Goal: Information Seeking & Learning: Learn about a topic

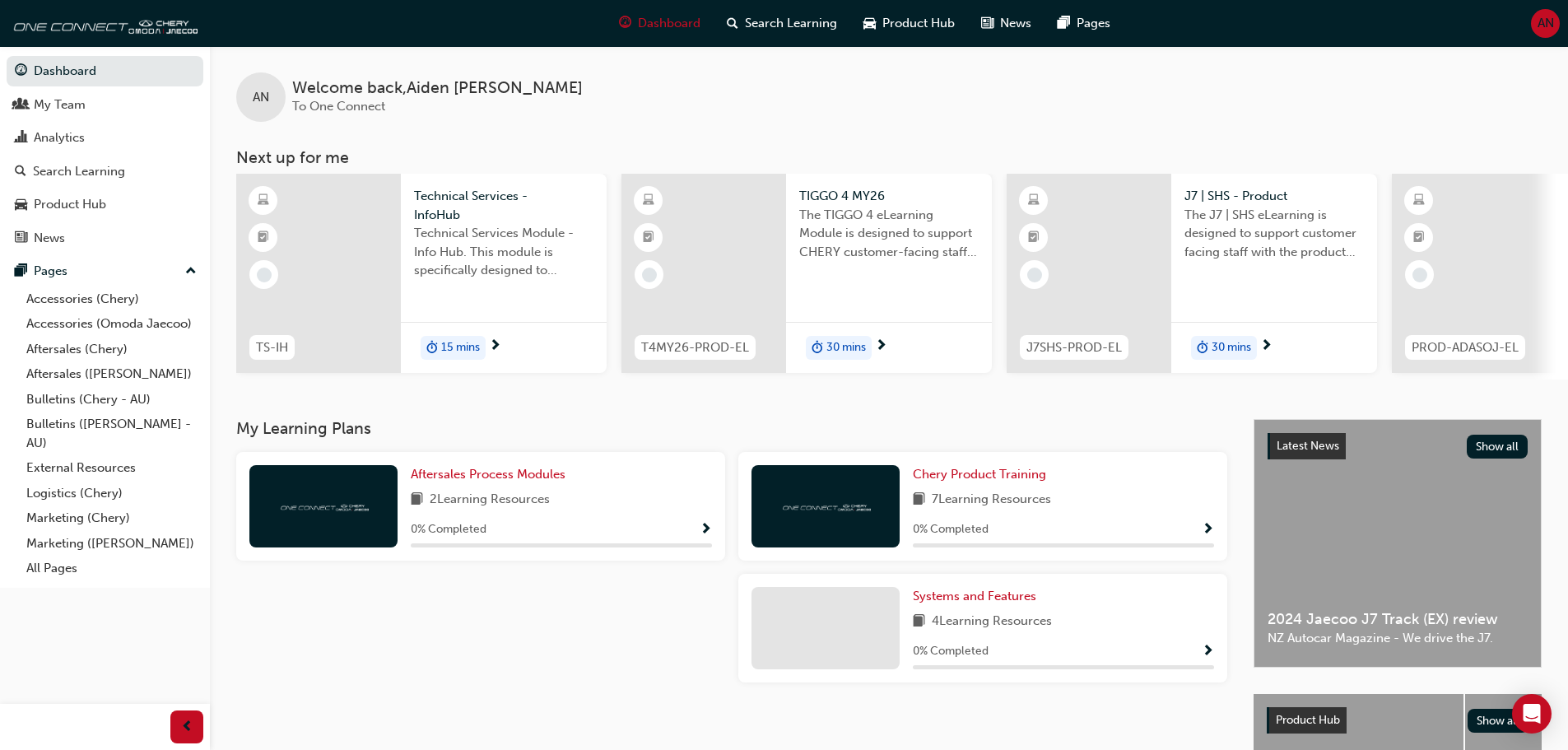
click at [458, 347] on span "15 mins" at bounding box center [460, 348] width 39 height 19
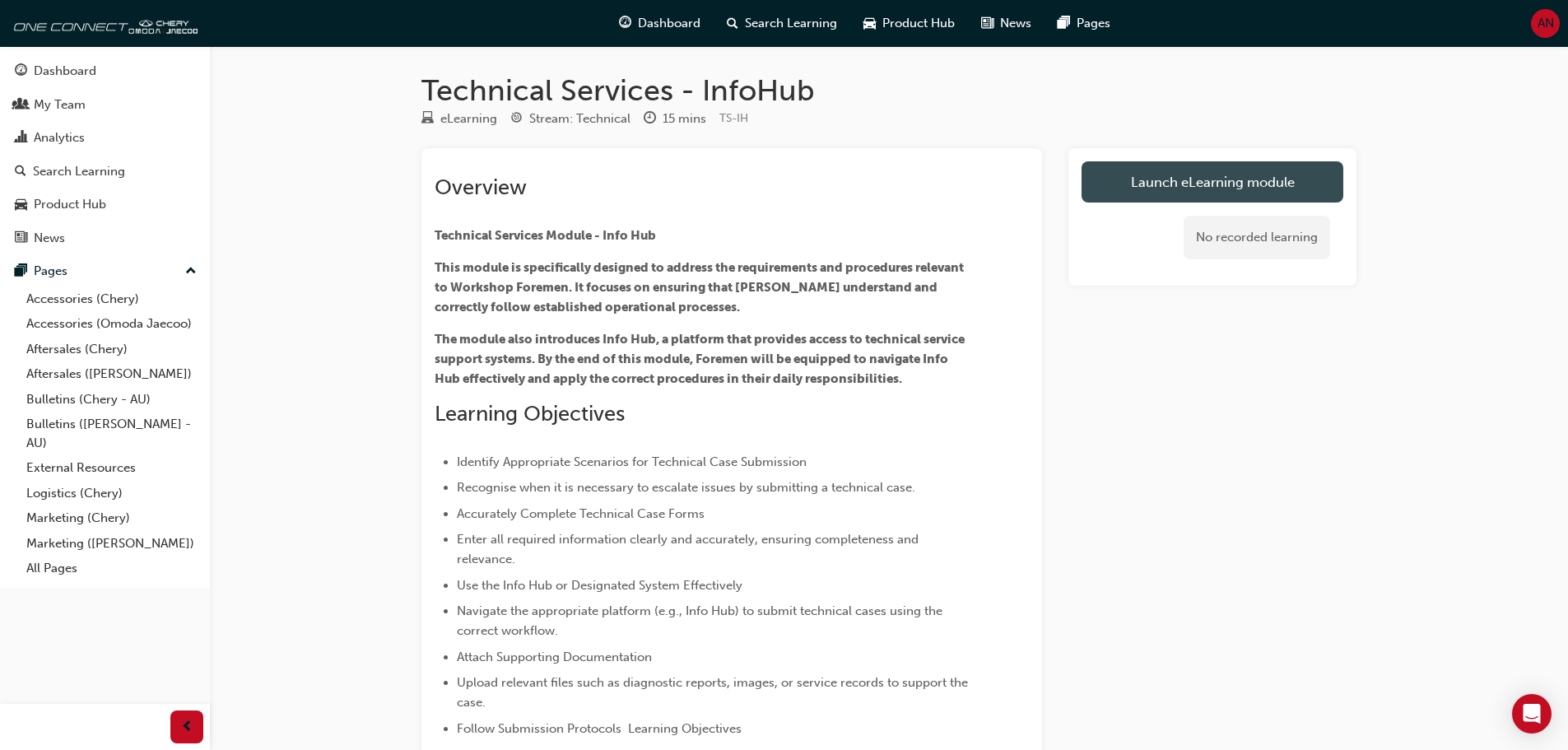
click at [1197, 182] on link "Launch eLearning module" at bounding box center [1212, 182] width 261 height 41
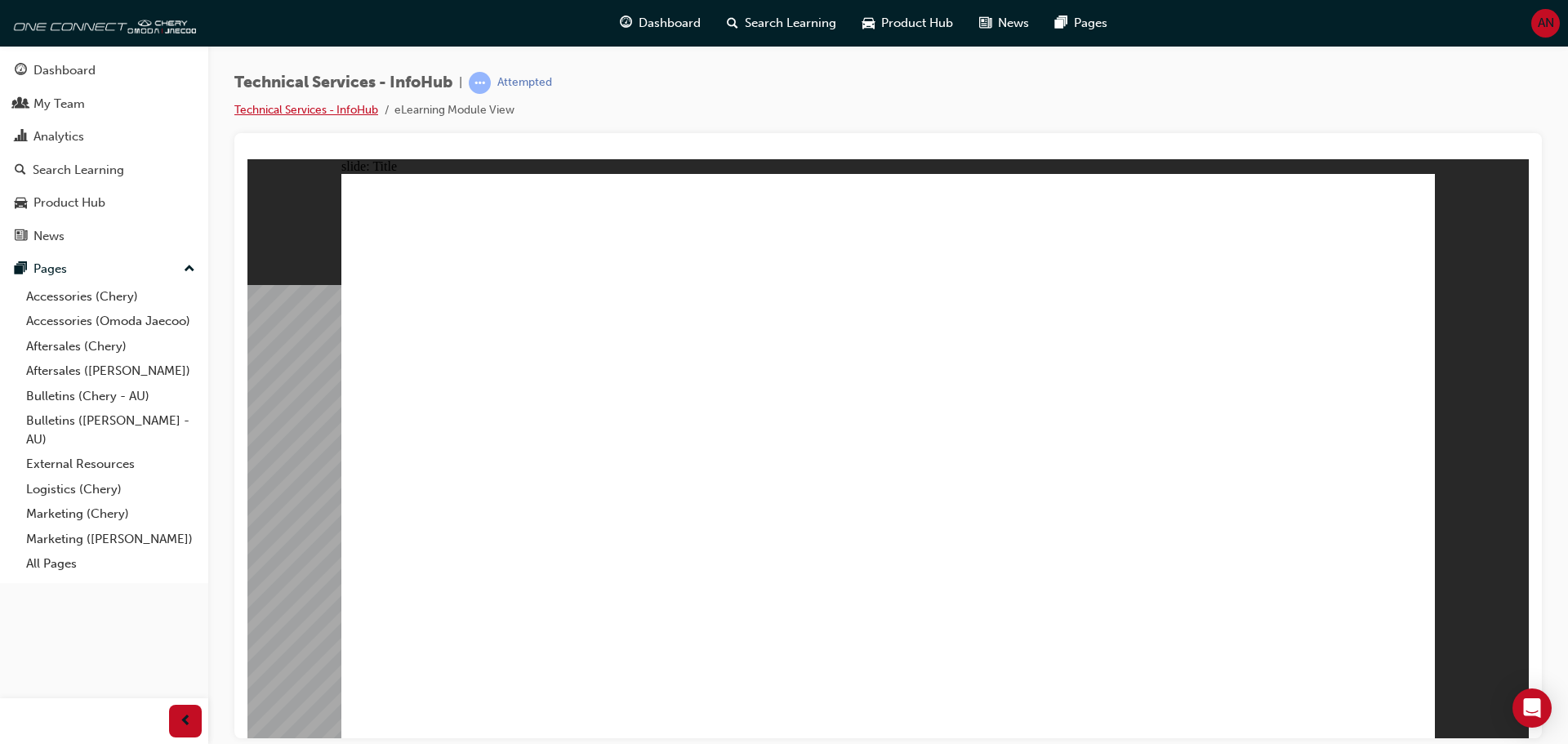
click at [351, 108] on link "Technical Services - InfoHub" at bounding box center [306, 109] width 144 height 14
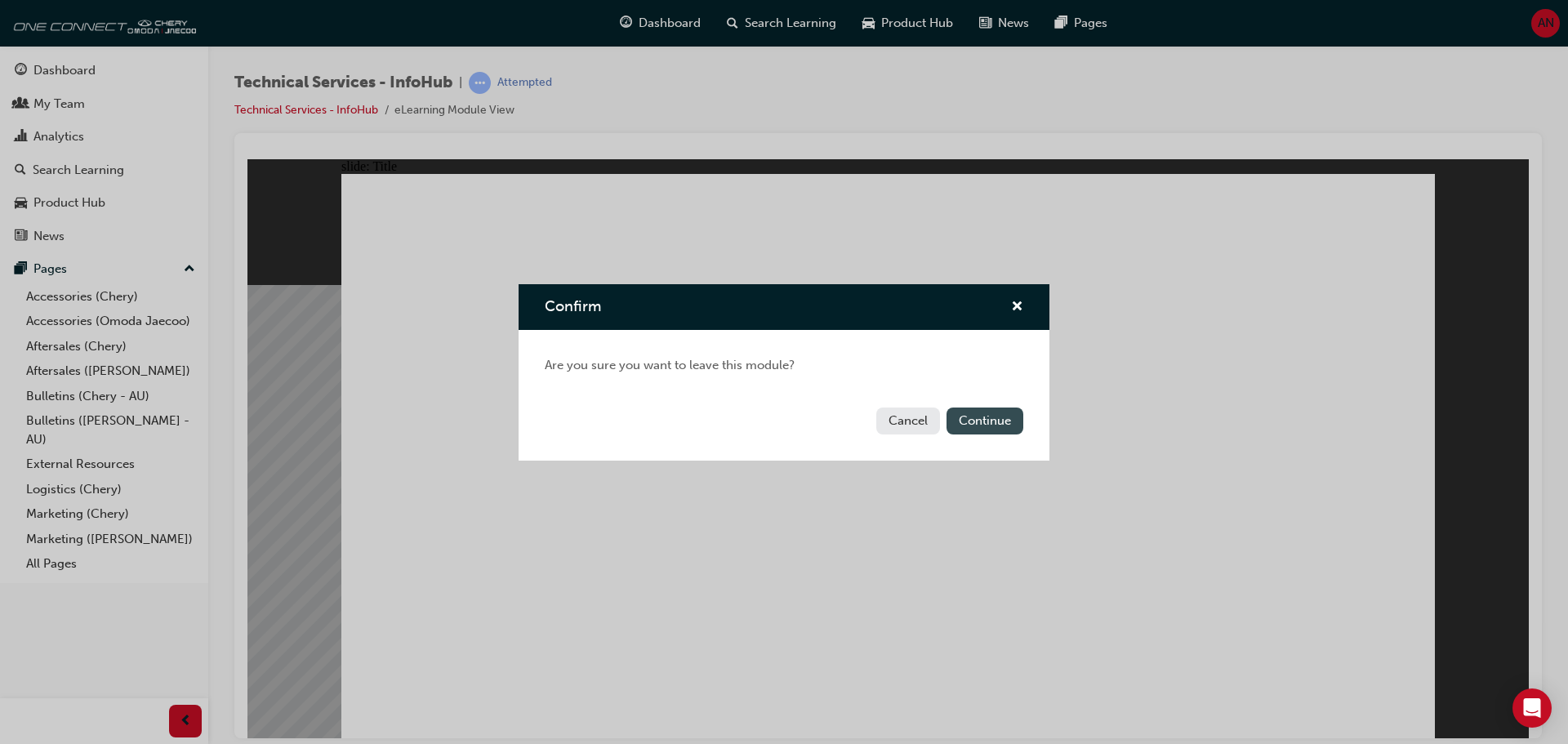
click at [959, 425] on button "Continue" at bounding box center [985, 420] width 77 height 27
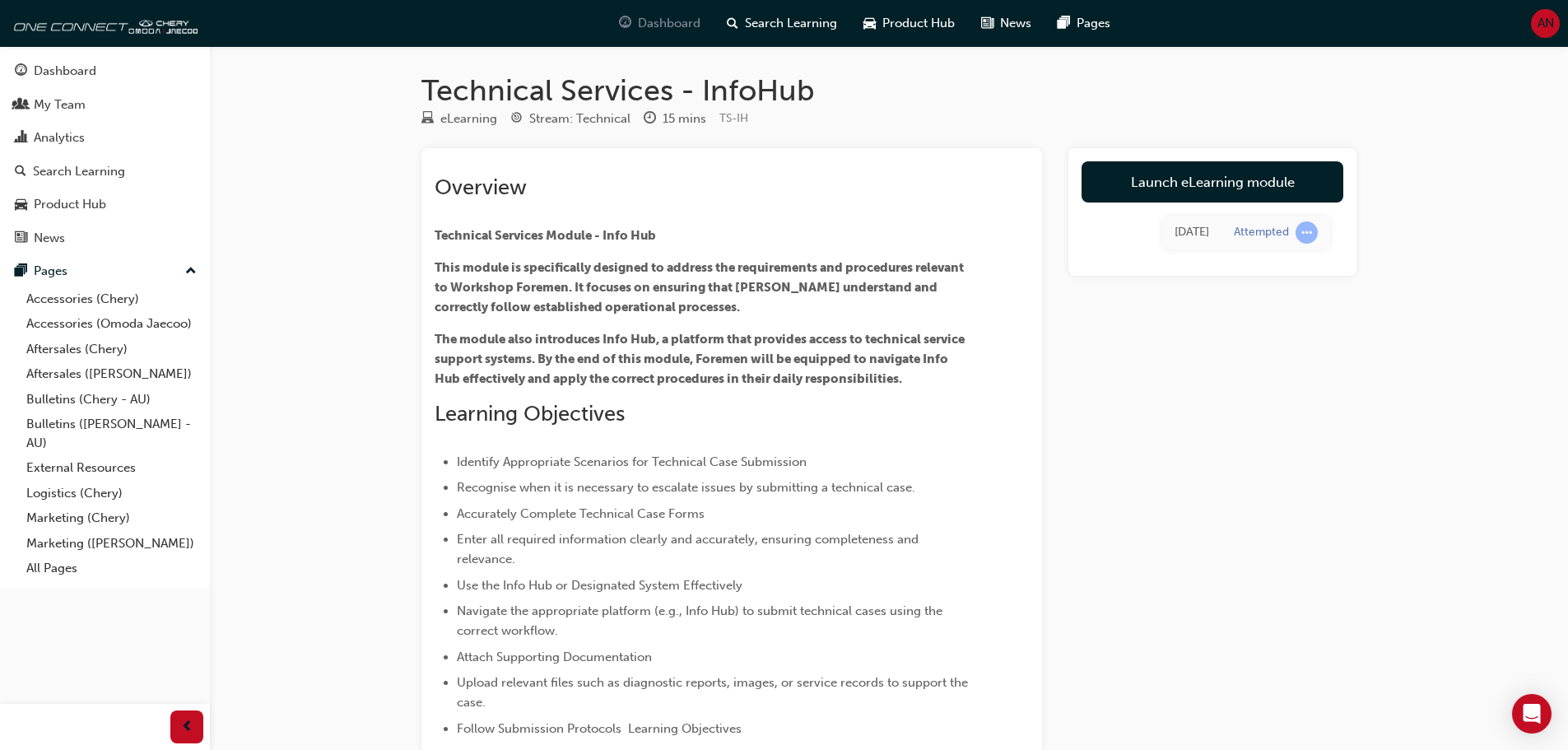
click at [679, 22] on span "Dashboard" at bounding box center [669, 23] width 63 height 19
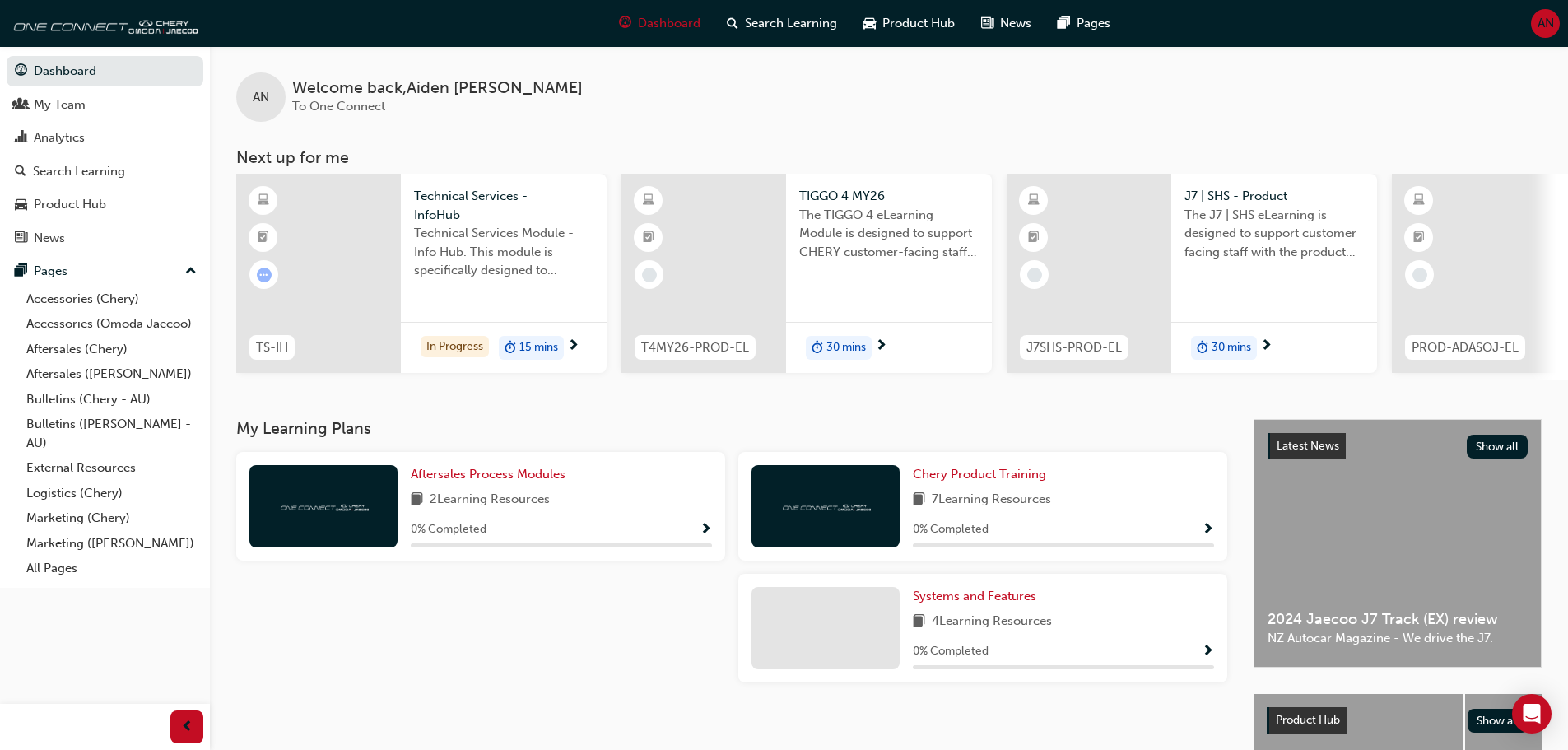
click at [682, 243] on div at bounding box center [703, 273] width 165 height 200
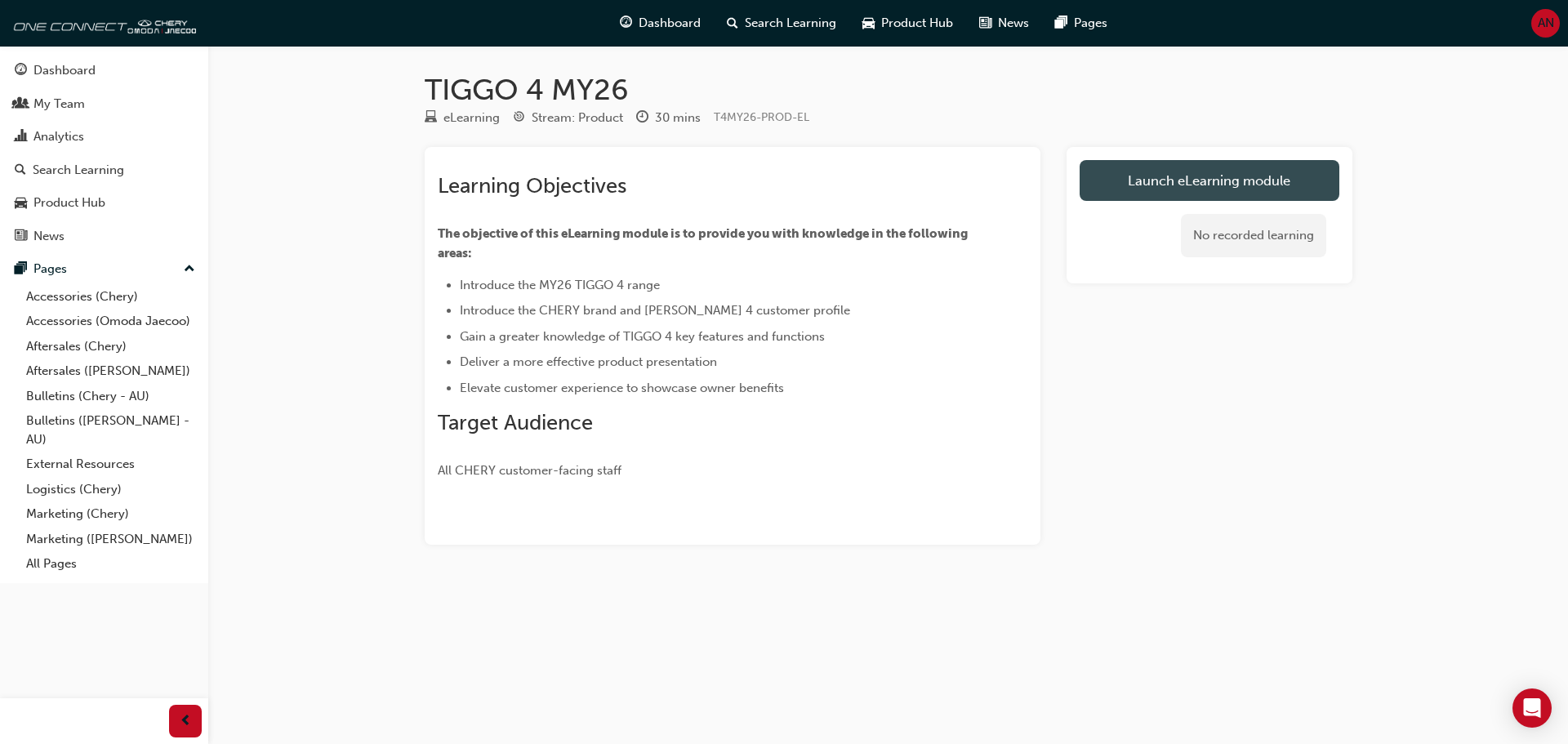
click at [1267, 168] on link "Launch eLearning module" at bounding box center [1209, 181] width 259 height 41
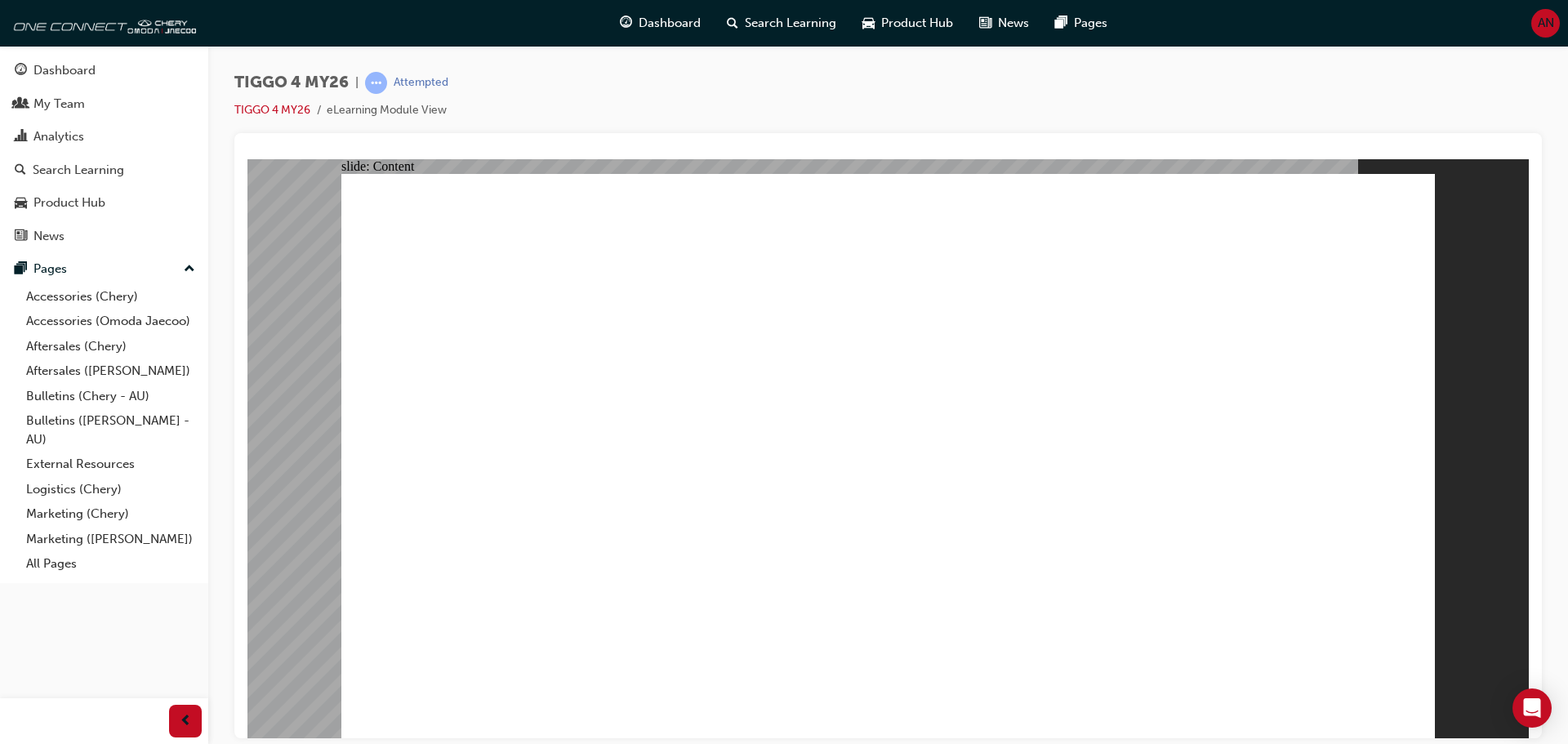
drag, startPoint x: 782, startPoint y: 420, endPoint x: 773, endPoint y: 427, distance: 11.4
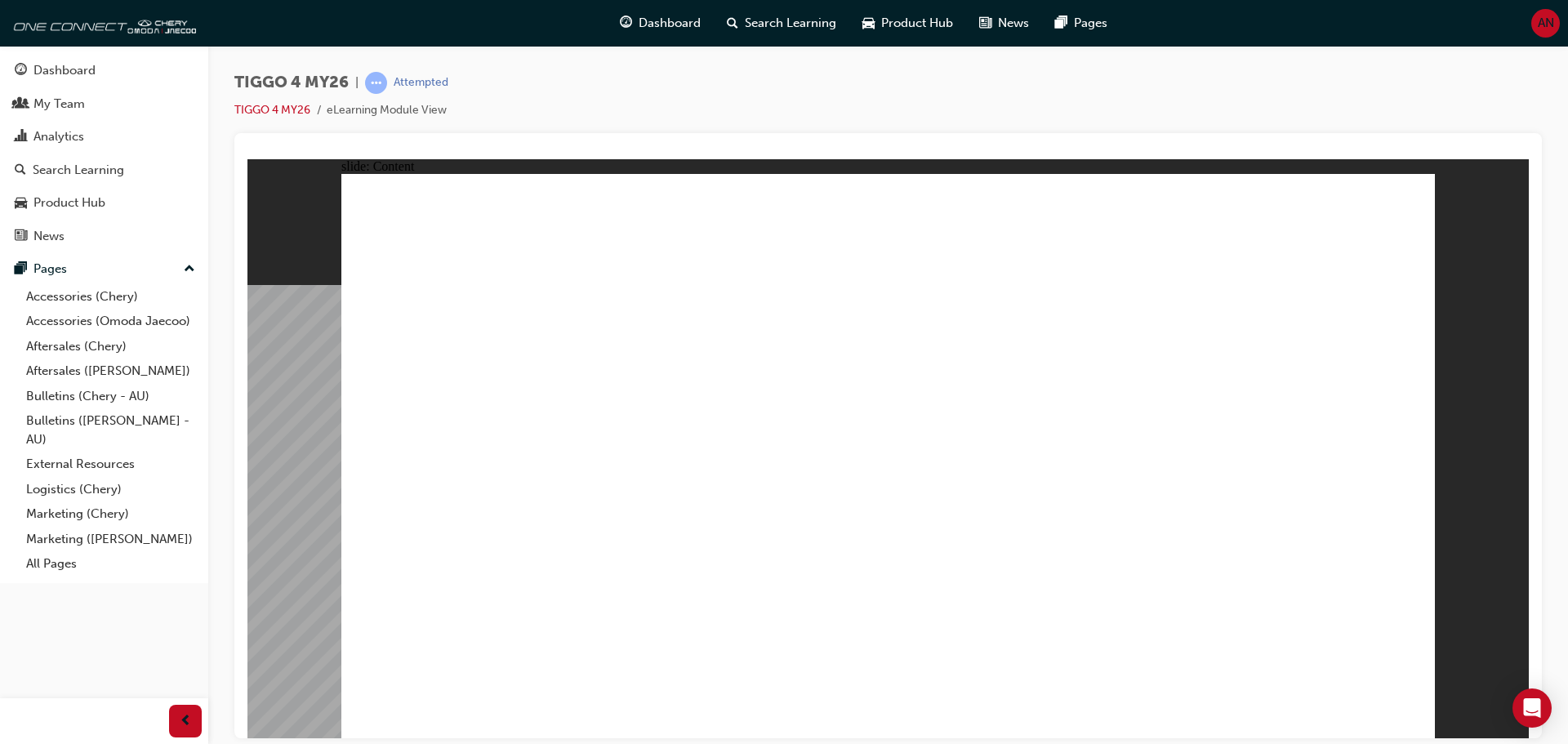
drag, startPoint x: 548, startPoint y: 253, endPoint x: 558, endPoint y: 338, distance: 85.6
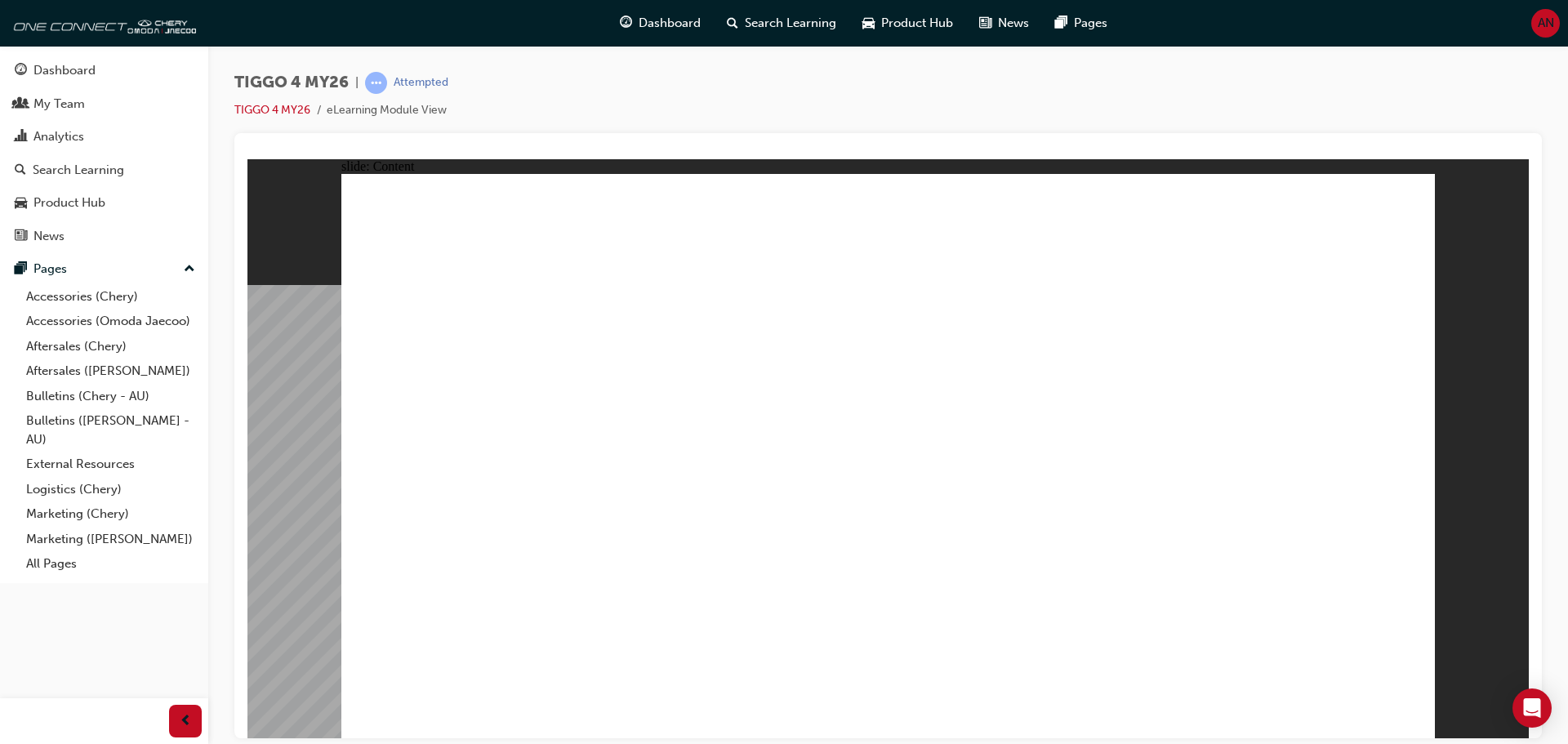
drag, startPoint x: 1224, startPoint y: 268, endPoint x: 1263, endPoint y: 271, distance: 39.1
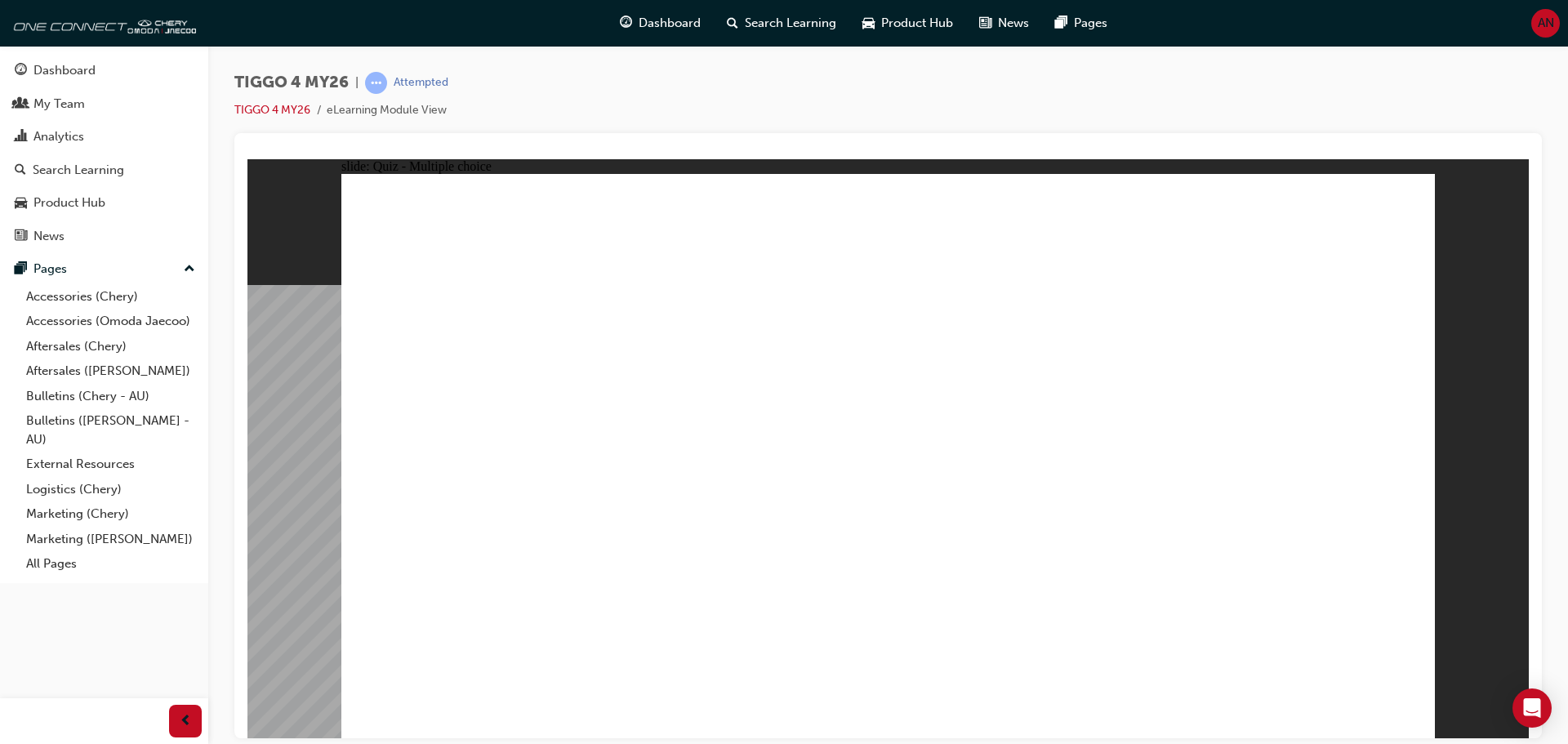
radio input "true"
drag, startPoint x: 899, startPoint y: 376, endPoint x: 1086, endPoint y: 581, distance: 277.5
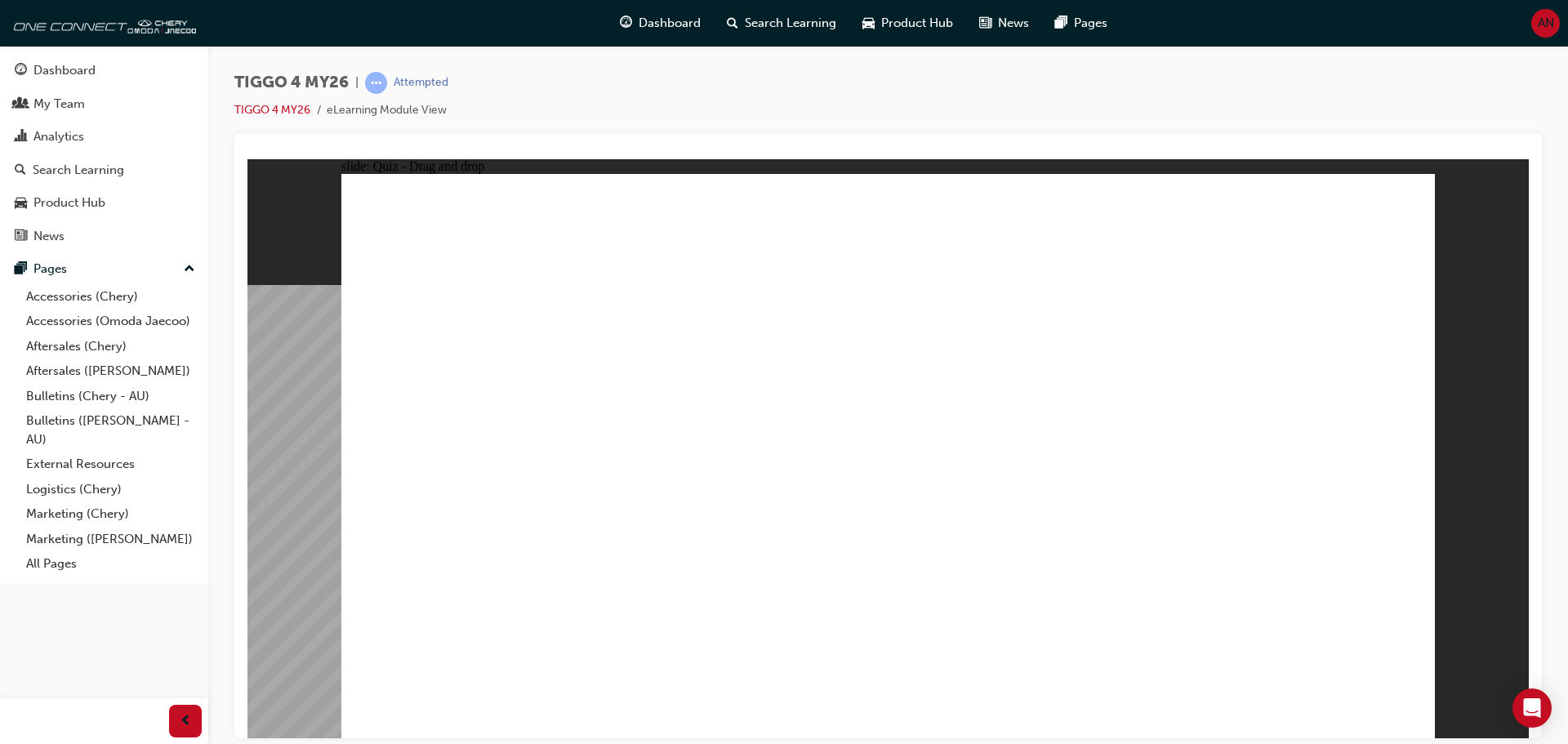
drag, startPoint x: 1271, startPoint y: 363, endPoint x: 1285, endPoint y: 582, distance: 219.4
drag, startPoint x: 619, startPoint y: 368, endPoint x: 620, endPoint y: 592, distance: 224.0
drag, startPoint x: 1068, startPoint y: 365, endPoint x: 438, endPoint y: 585, distance: 667.3
drag, startPoint x: 449, startPoint y: 371, endPoint x: 875, endPoint y: 595, distance: 481.3
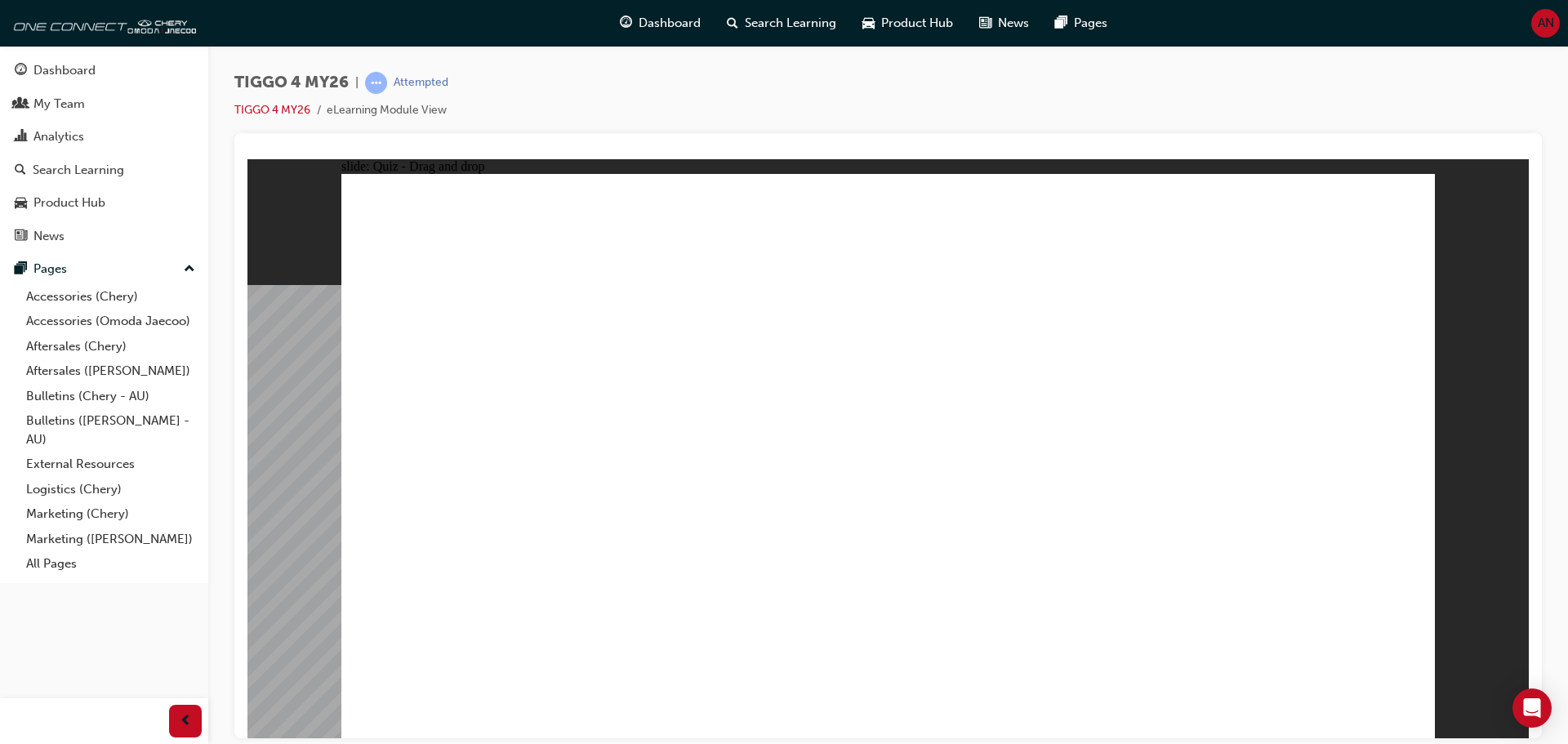
radio input "true"
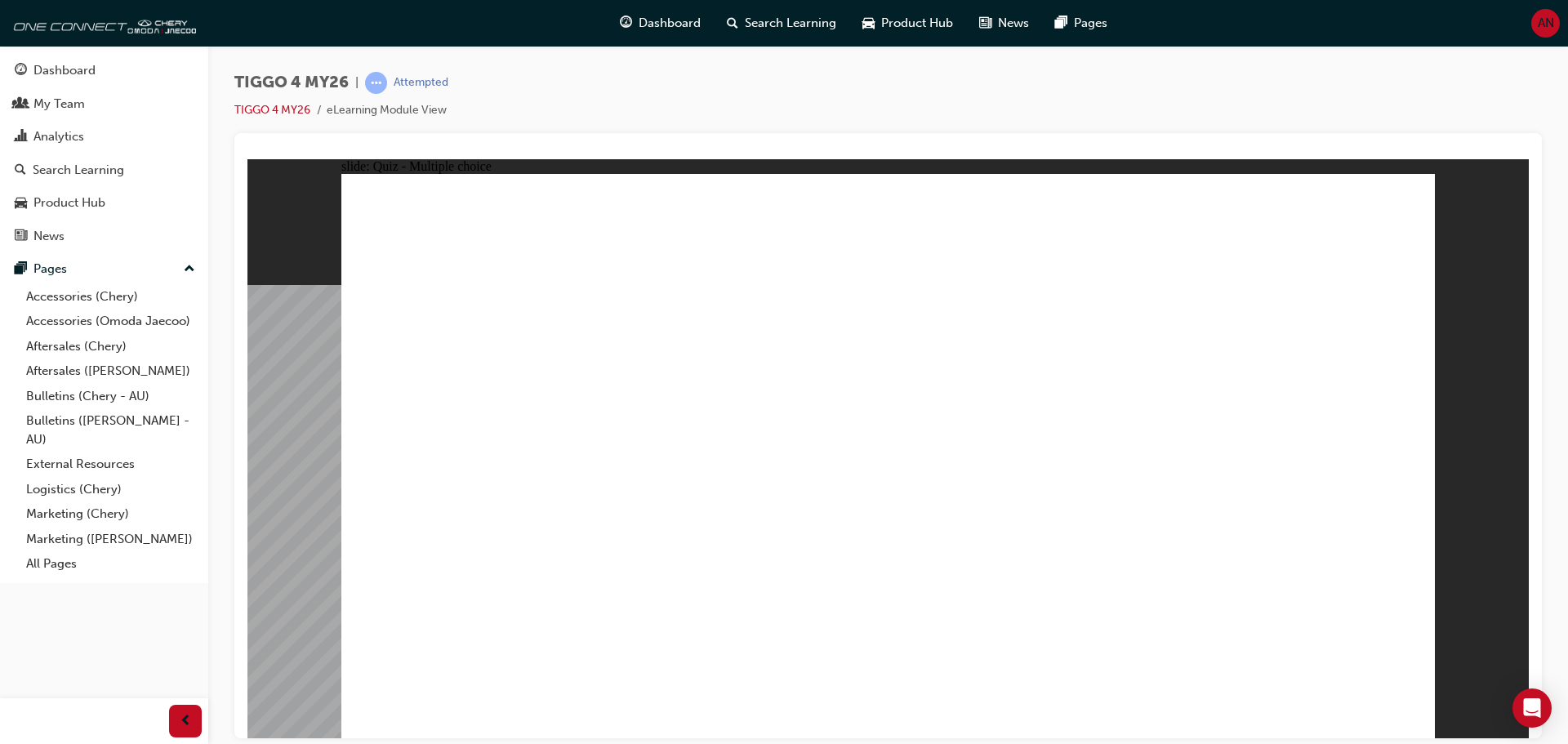
radio input "true"
drag, startPoint x: 457, startPoint y: 514, endPoint x: 1224, endPoint y: 370, distance: 780.4
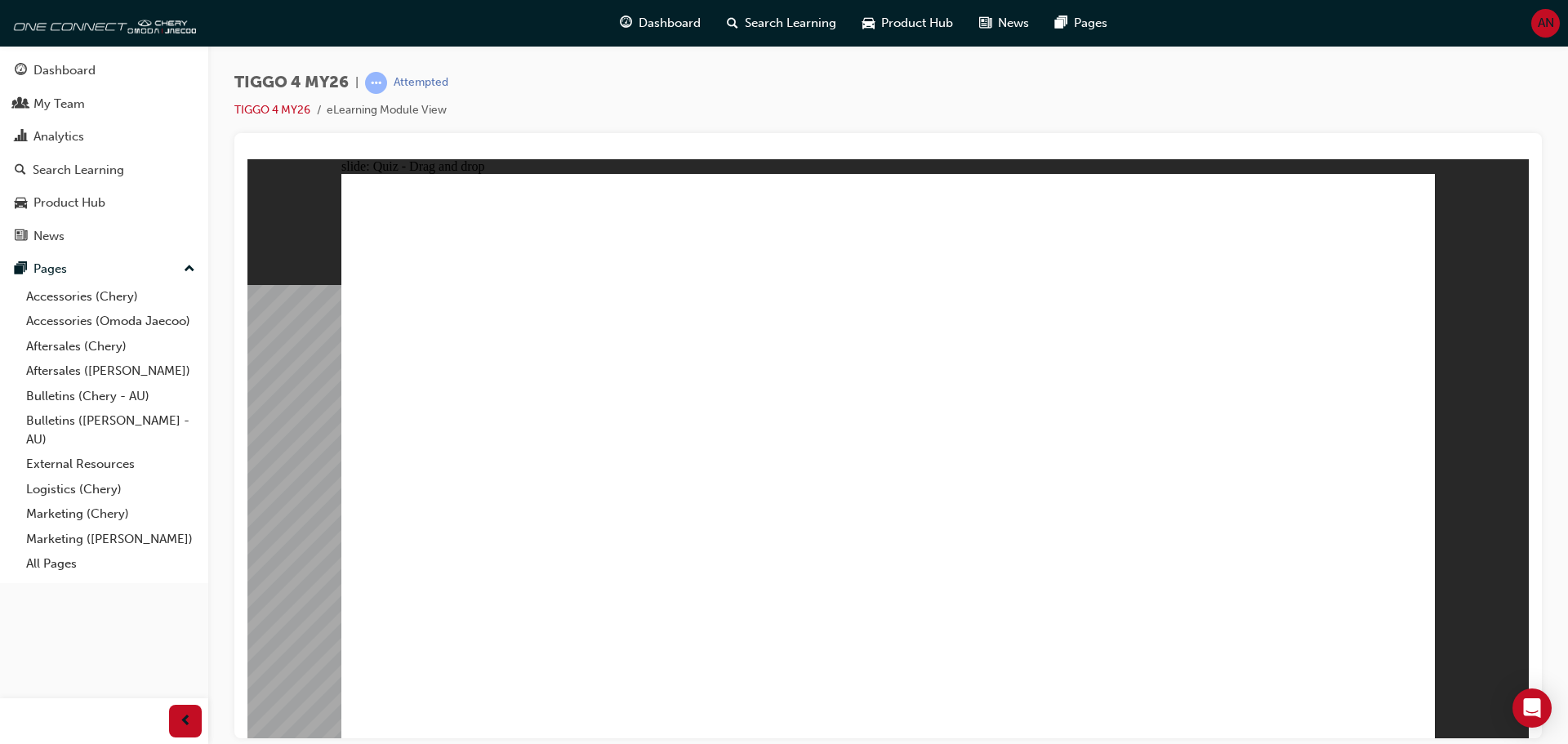
drag, startPoint x: 676, startPoint y: 396, endPoint x: 977, endPoint y: 333, distance: 307.5
drag, startPoint x: 471, startPoint y: 464, endPoint x: 1255, endPoint y: 377, distance: 788.8
drag, startPoint x: 695, startPoint y: 521, endPoint x: 1252, endPoint y: 420, distance: 566.1
drag, startPoint x: 714, startPoint y: 465, endPoint x: 1002, endPoint y: 374, distance: 302.0
drag, startPoint x: 439, startPoint y: 579, endPoint x: 1204, endPoint y: 456, distance: 774.8
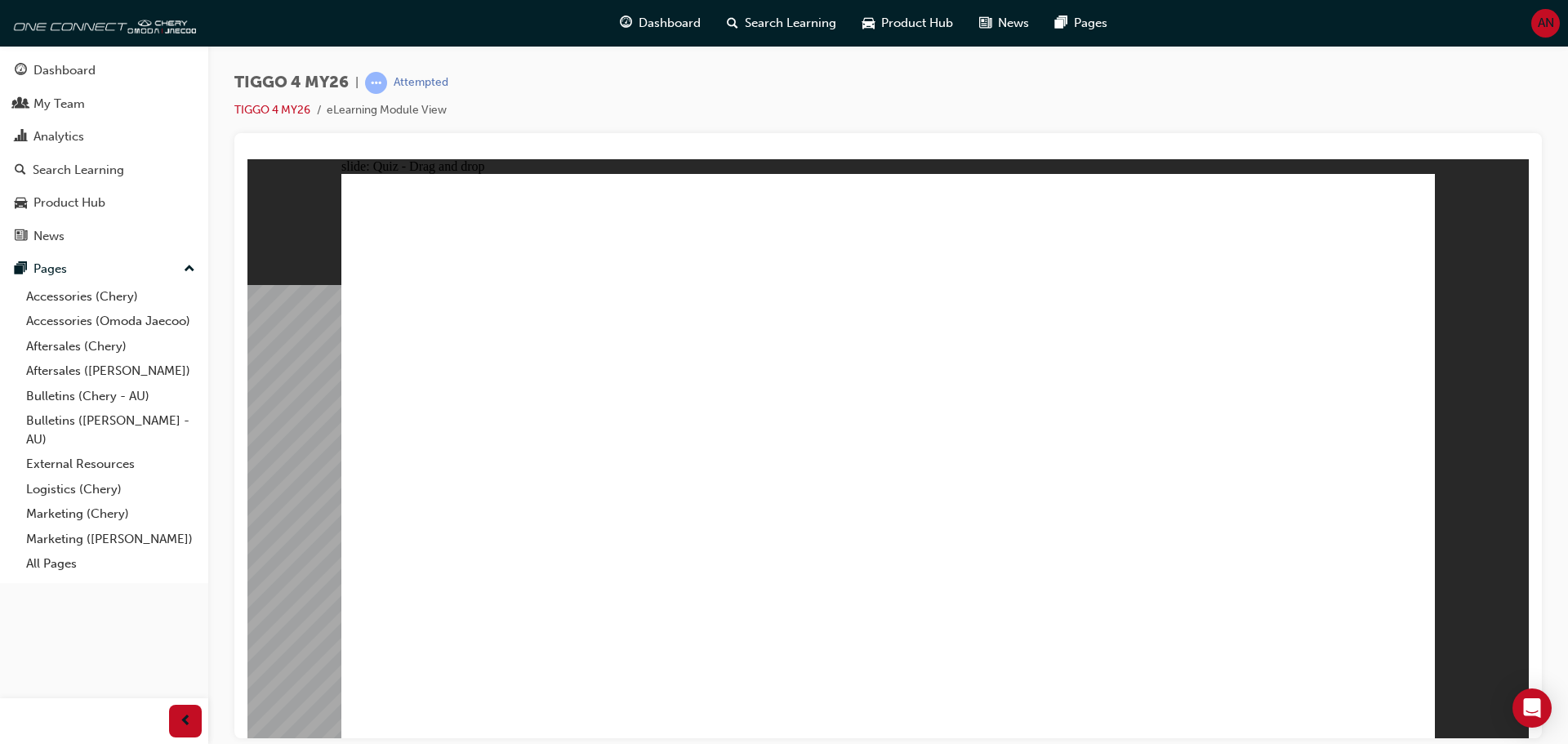
drag, startPoint x: 456, startPoint y: 394, endPoint x: 928, endPoint y: 416, distance: 472.5
drag, startPoint x: 980, startPoint y: 410, endPoint x: 1224, endPoint y: 520, distance: 267.6
drag, startPoint x: 1213, startPoint y: 489, endPoint x: 708, endPoint y: 421, distance: 509.6
drag, startPoint x: 1249, startPoint y: 454, endPoint x: 439, endPoint y: 512, distance: 812.1
drag, startPoint x: 1230, startPoint y: 397, endPoint x: 353, endPoint y: 481, distance: 881.0
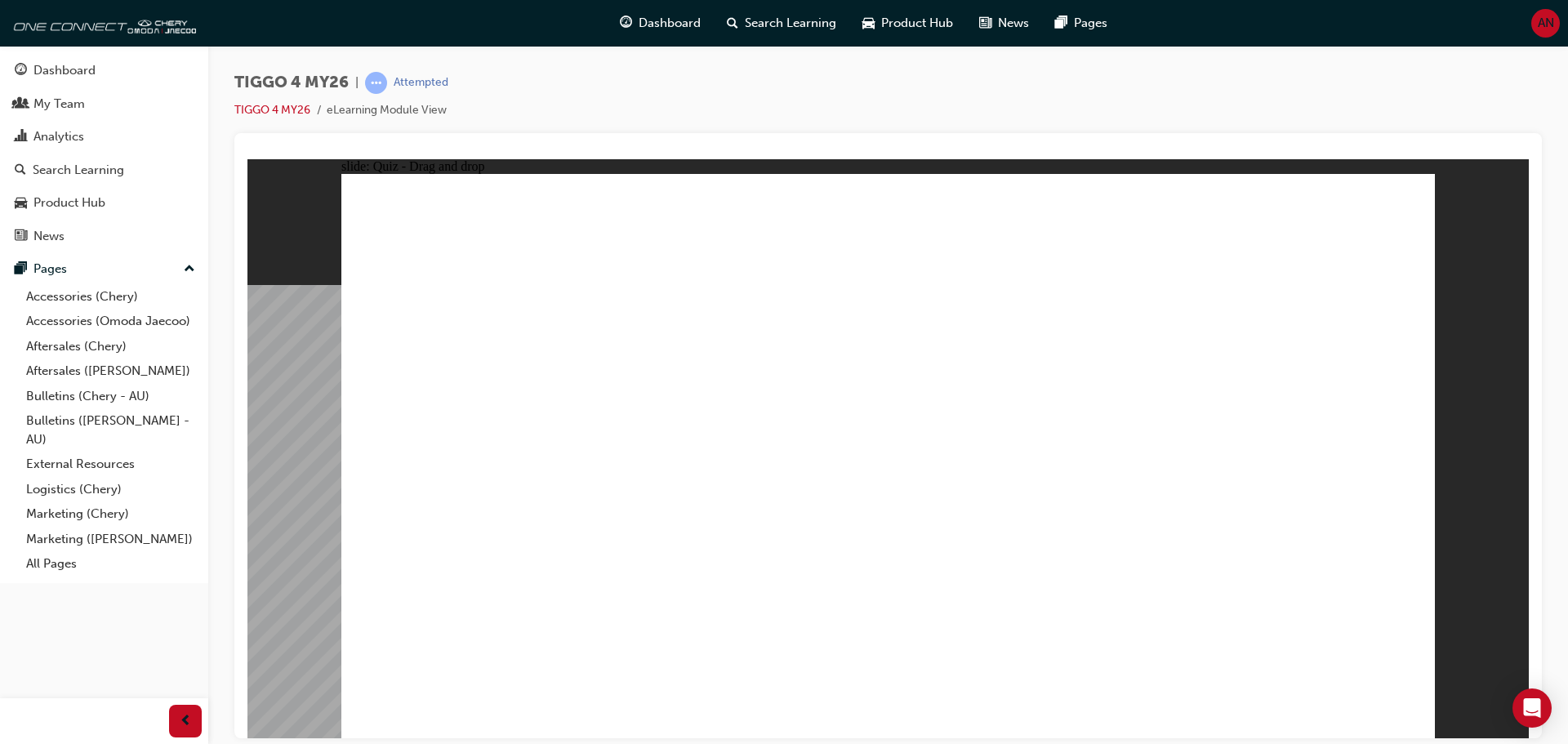
drag, startPoint x: 958, startPoint y: 365, endPoint x: 1206, endPoint y: 442, distance: 259.7
drag, startPoint x: 1275, startPoint y: 311, endPoint x: 1006, endPoint y: 379, distance: 277.5
drag, startPoint x: 666, startPoint y: 527, endPoint x: 1216, endPoint y: 420, distance: 560.3
drag, startPoint x: 490, startPoint y: 575, endPoint x: 1253, endPoint y: 455, distance: 772.4
drag, startPoint x: 522, startPoint y: 400, endPoint x: 1040, endPoint y: 411, distance: 518.1
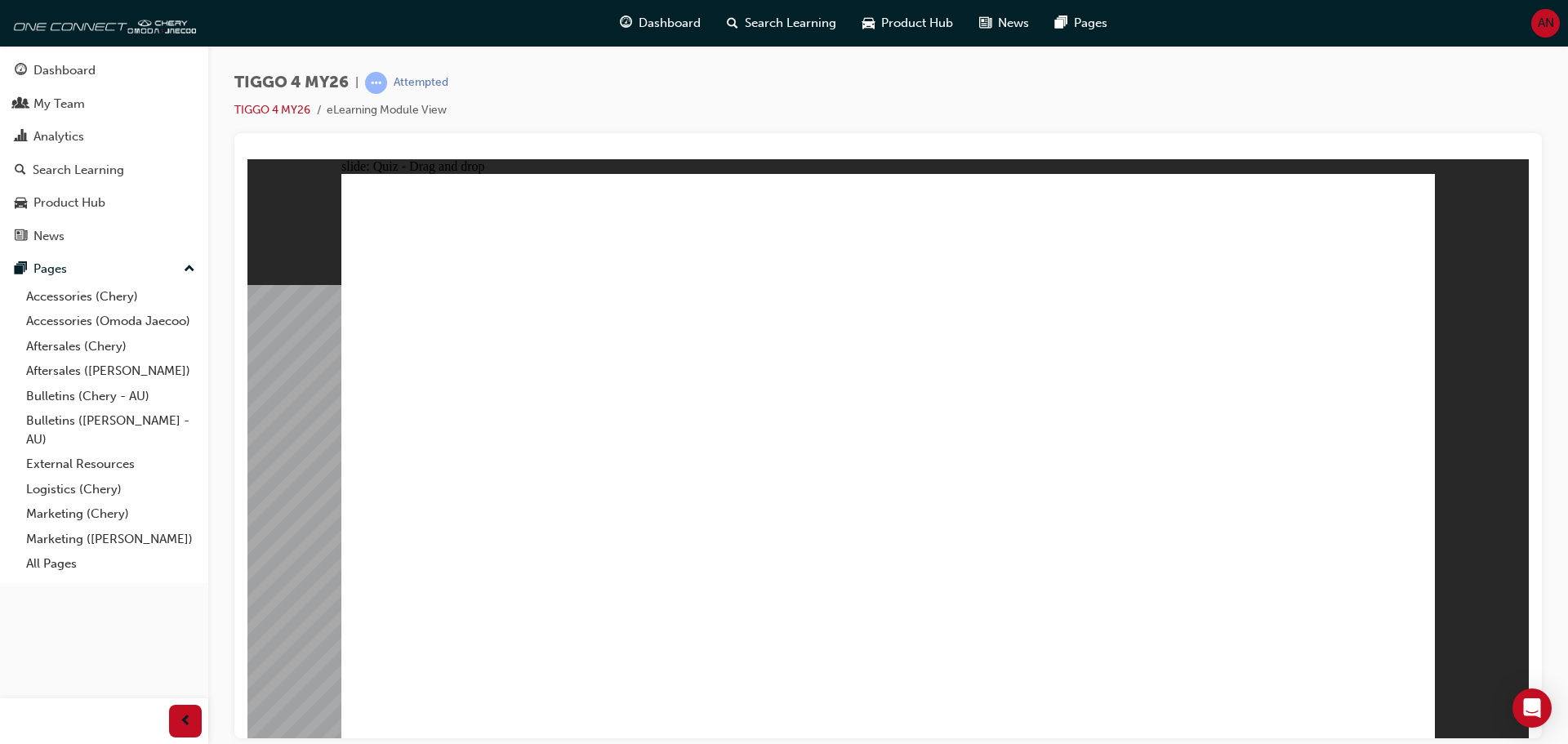
drag, startPoint x: 1300, startPoint y: 671, endPoint x: 1346, endPoint y: 649, distance: 51.0
radio input "true"
